Goal: Book appointment/travel/reservation

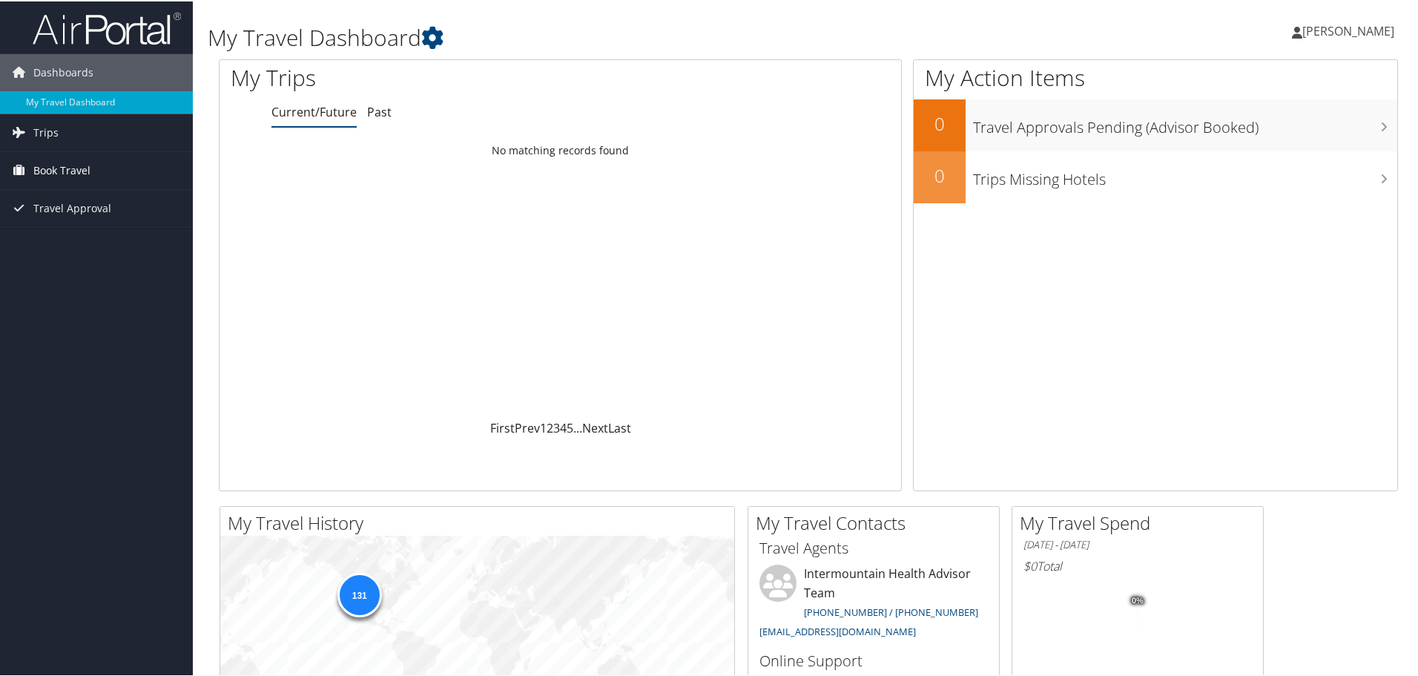
click at [76, 162] on span "Book Travel" at bounding box center [61, 169] width 57 height 37
click at [65, 237] on link "Book/Manage Online Trips" at bounding box center [96, 243] width 193 height 22
click at [77, 240] on link "Book/Manage Online Trips" at bounding box center [96, 243] width 193 height 22
